Goal: Information Seeking & Learning: Find specific fact

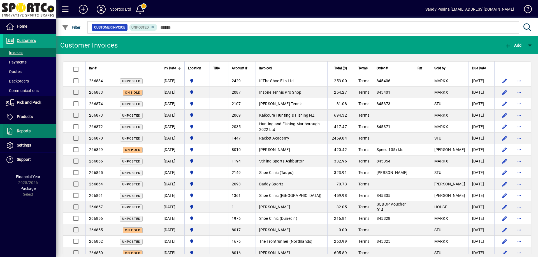
click at [26, 130] on span "Reports" at bounding box center [24, 131] width 14 height 4
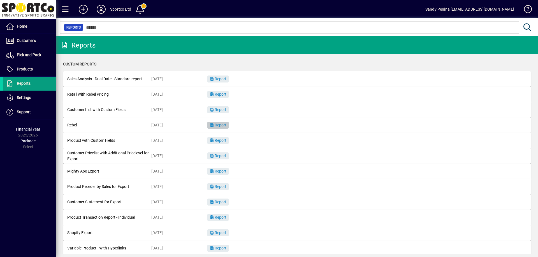
click at [217, 125] on span "Report" at bounding box center [218, 125] width 17 height 4
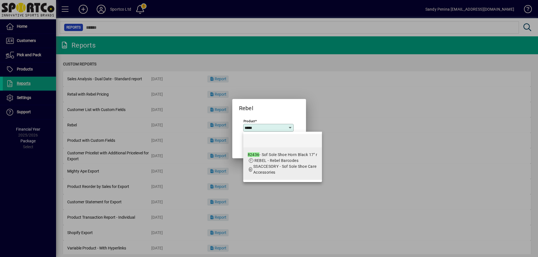
click at [277, 164] on app-search-response-field "SSACCESORY - Sof Sole Shoe Care Accessories" at bounding box center [285, 170] width 64 height 12
type input "**********"
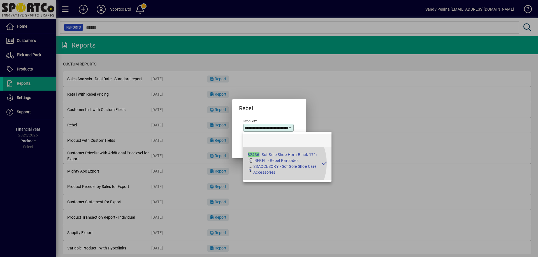
scroll to position [0, 27]
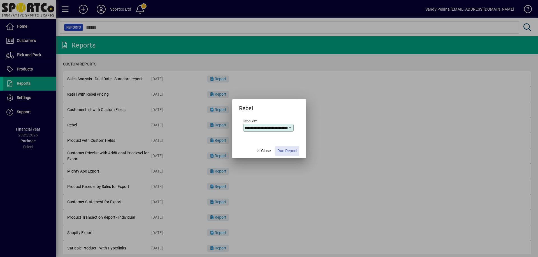
click at [285, 147] on span "button" at bounding box center [287, 151] width 24 height 13
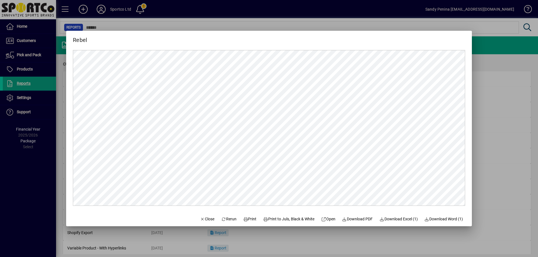
scroll to position [0, 0]
click at [243, 219] on span "Print" at bounding box center [249, 220] width 13 height 6
click at [202, 220] on span "Close" at bounding box center [207, 220] width 15 height 6
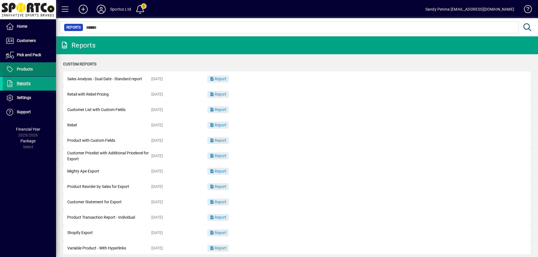
click at [26, 69] on span "Products" at bounding box center [25, 69] width 16 height 4
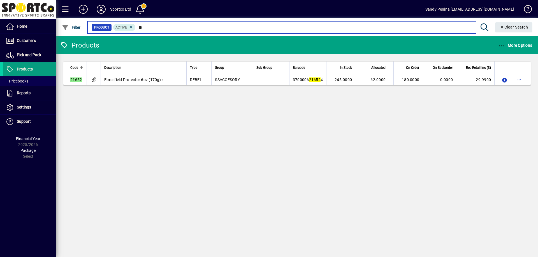
type input "*"
